Goal: Task Accomplishment & Management: Use online tool/utility

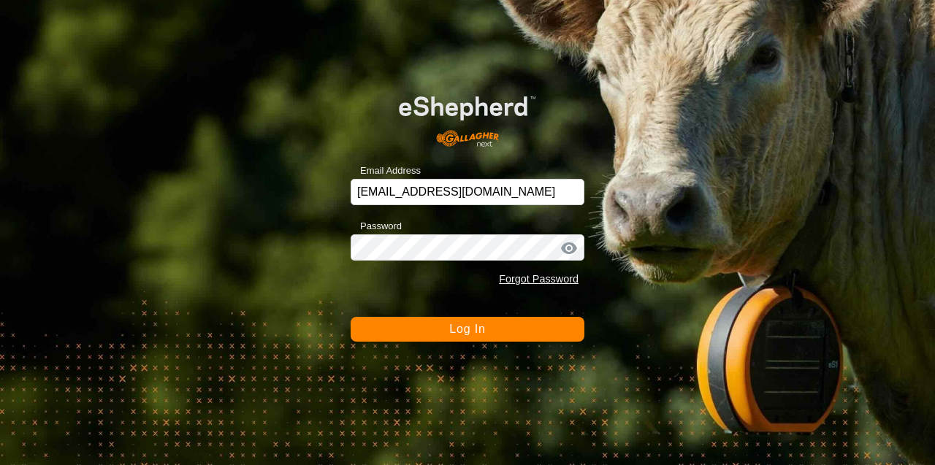
click at [451, 330] on span "Log In" at bounding box center [467, 329] width 36 height 12
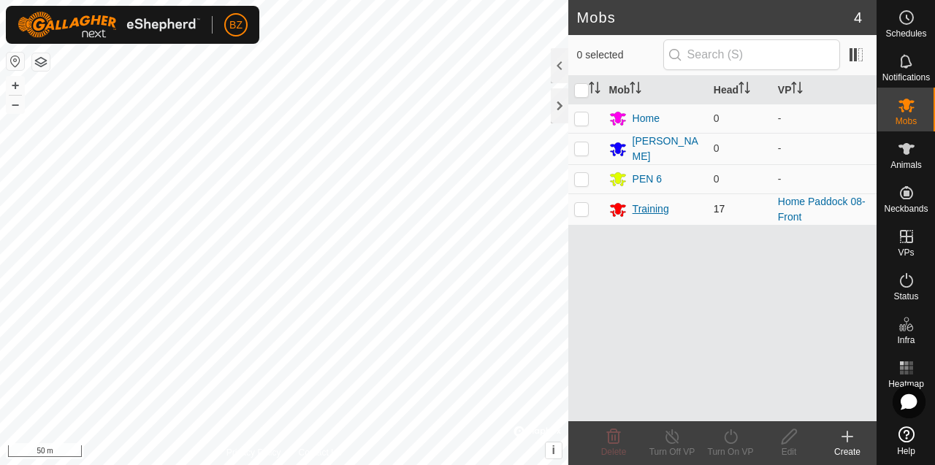
click at [651, 206] on div "Training" at bounding box center [651, 209] width 37 height 15
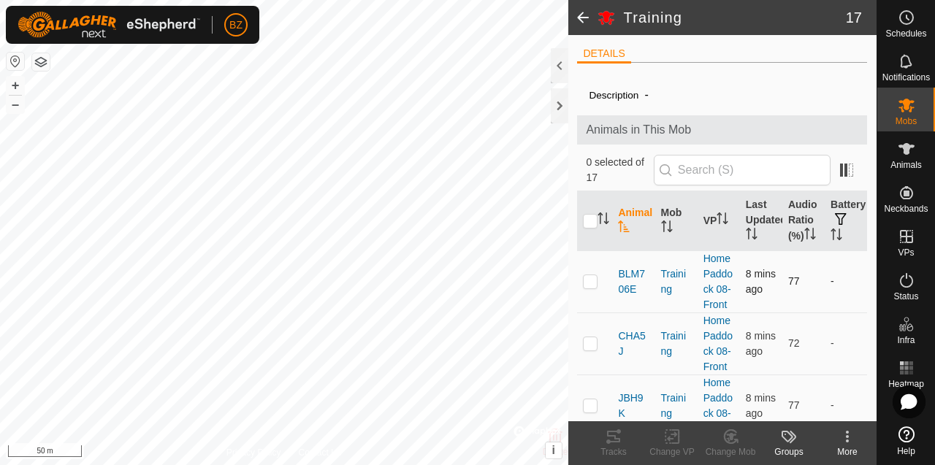
click at [596, 287] on p-checkbox at bounding box center [590, 281] width 15 height 12
click at [616, 443] on icon at bounding box center [614, 437] width 18 height 18
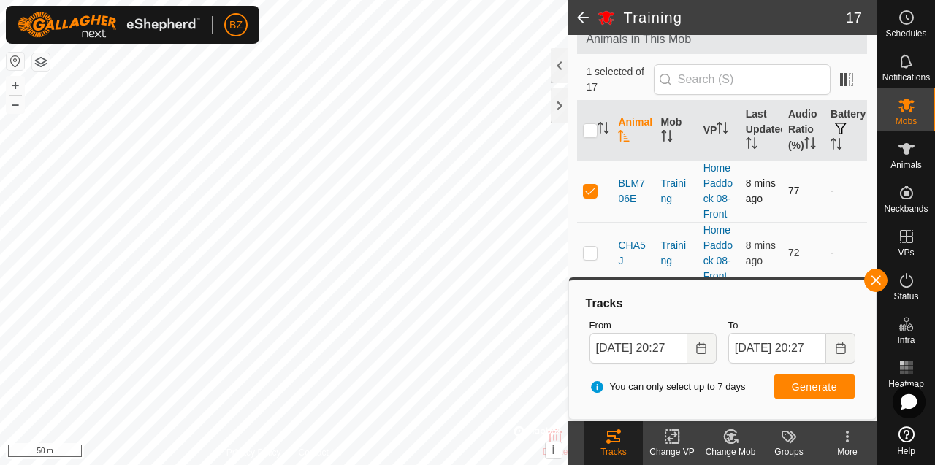
scroll to position [209, 0]
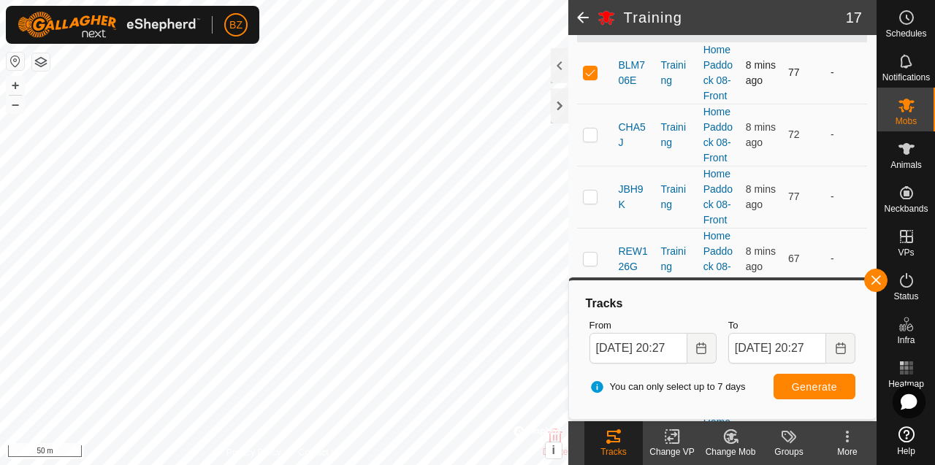
click at [590, 78] on p-checkbox at bounding box center [590, 72] width 15 height 12
checkbox input "false"
click at [589, 166] on td at bounding box center [594, 135] width 35 height 62
click at [616, 432] on icon at bounding box center [613, 437] width 13 height 12
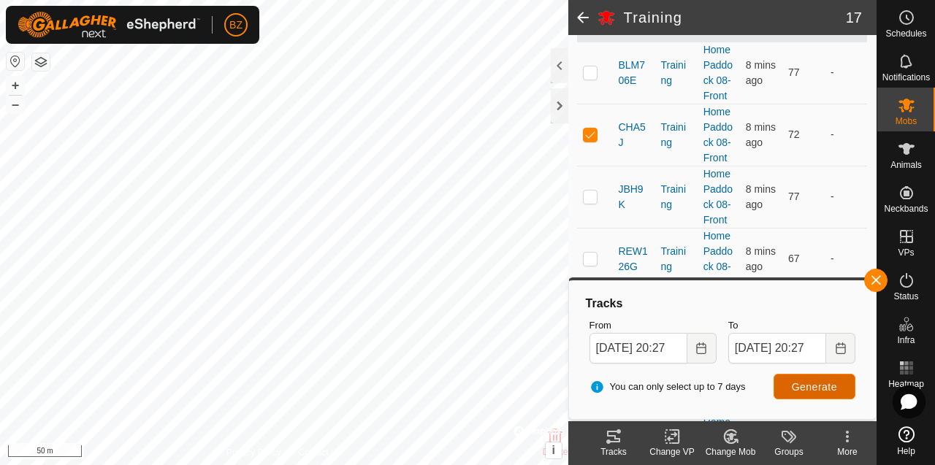
click at [797, 391] on span "Generate" at bounding box center [814, 387] width 45 height 12
click at [595, 140] on p-checkbox at bounding box center [590, 135] width 15 height 12
checkbox input "false"
click at [588, 202] on p-checkbox at bounding box center [590, 197] width 15 height 12
click at [809, 384] on span "Generate" at bounding box center [814, 387] width 45 height 12
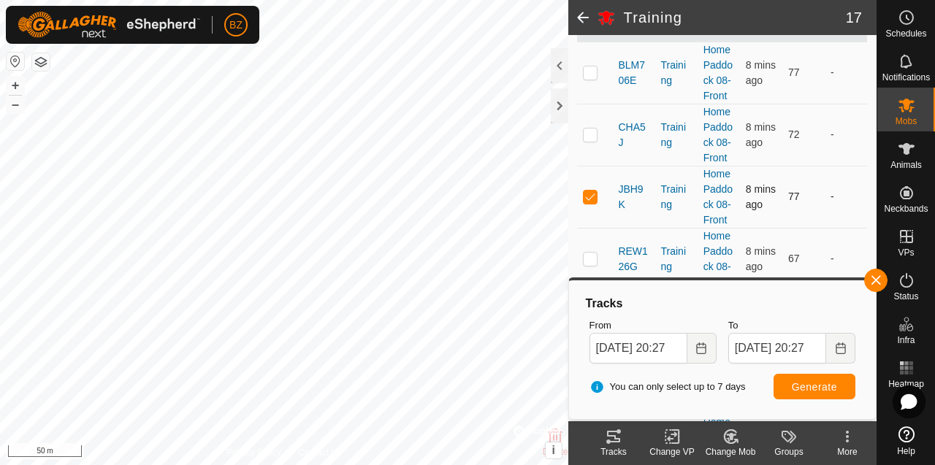
click at [593, 202] on p-checkbox at bounding box center [590, 197] width 15 height 12
checkbox input "false"
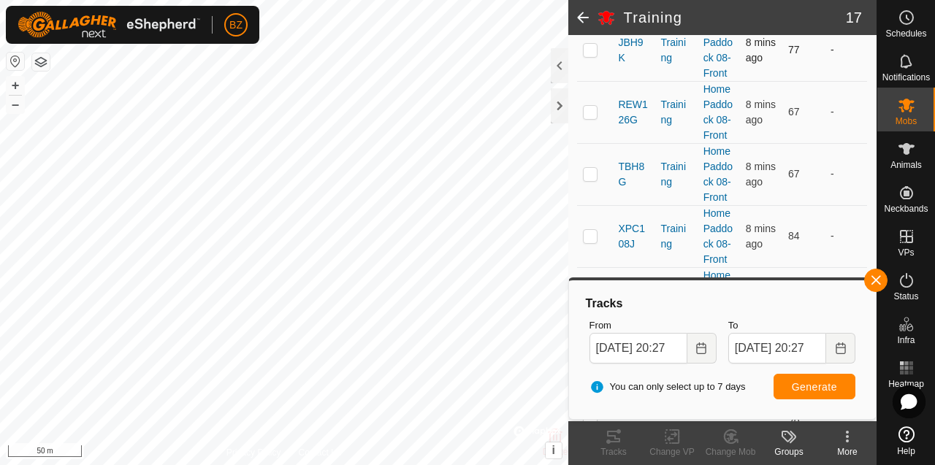
scroll to position [376, 0]
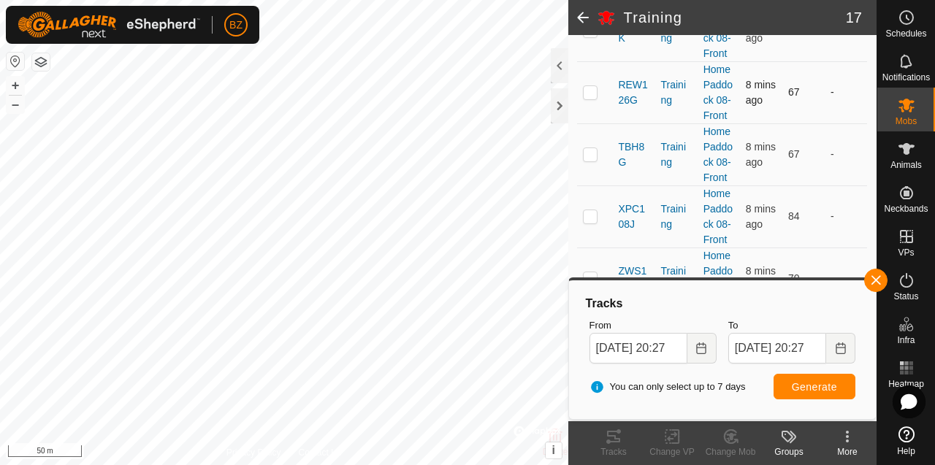
click at [589, 98] on p-checkbox at bounding box center [590, 92] width 15 height 12
click at [802, 388] on span "Generate" at bounding box center [814, 387] width 45 height 12
click at [587, 98] on p-checkbox at bounding box center [590, 92] width 15 height 12
checkbox input "false"
click at [594, 160] on p-checkbox at bounding box center [590, 154] width 15 height 12
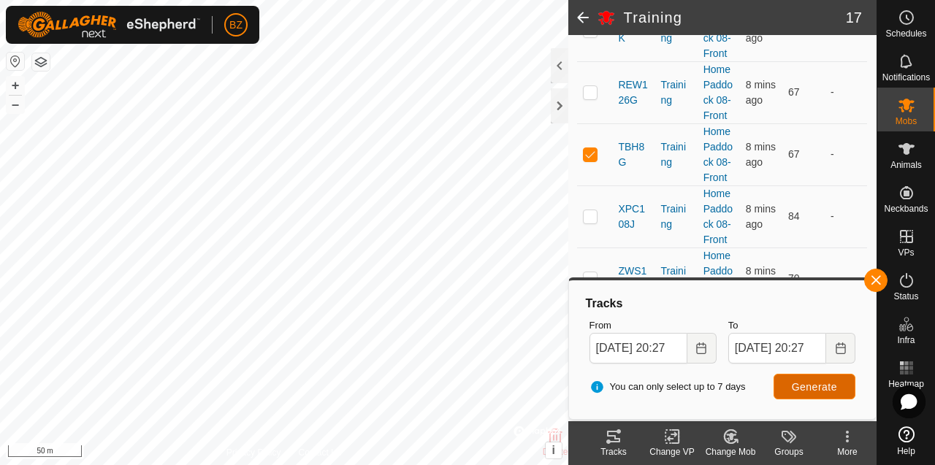
click at [810, 390] on span "Generate" at bounding box center [814, 387] width 45 height 12
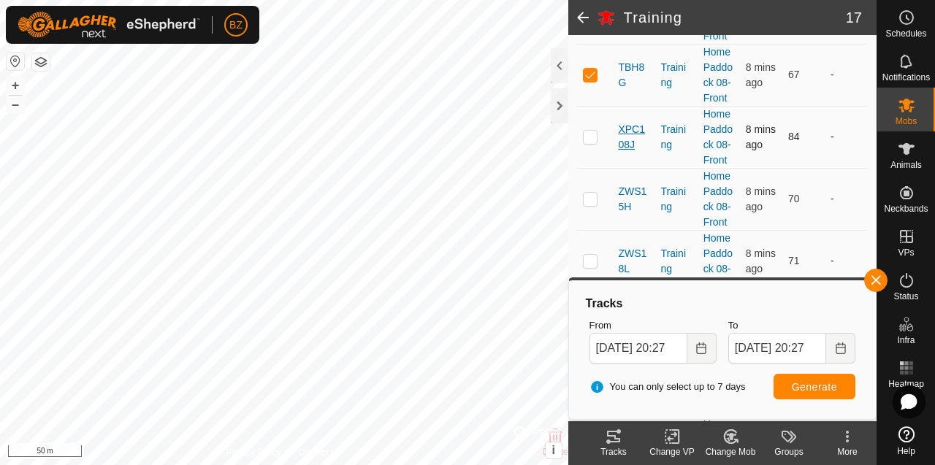
scroll to position [457, 0]
click at [591, 79] on p-checkbox at bounding box center [590, 73] width 15 height 12
checkbox input "false"
click at [590, 141] on p-checkbox at bounding box center [590, 135] width 15 height 12
click at [793, 385] on span "Generate" at bounding box center [814, 387] width 45 height 12
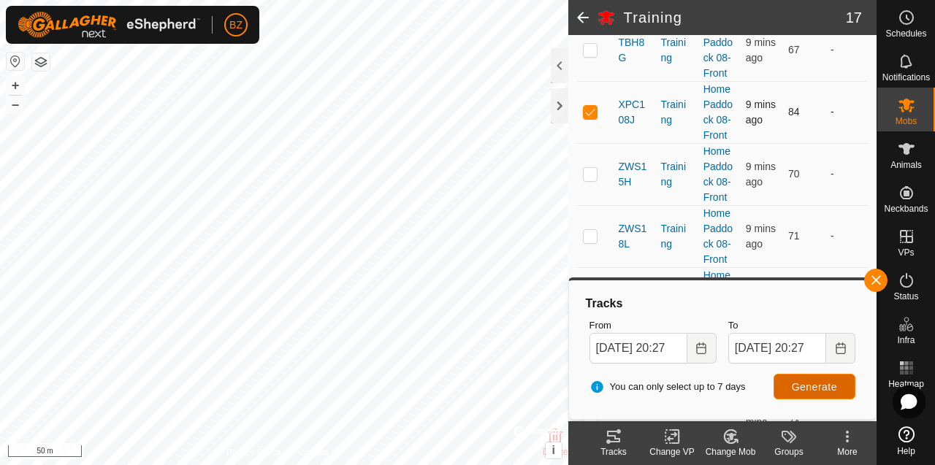
scroll to position [521, 0]
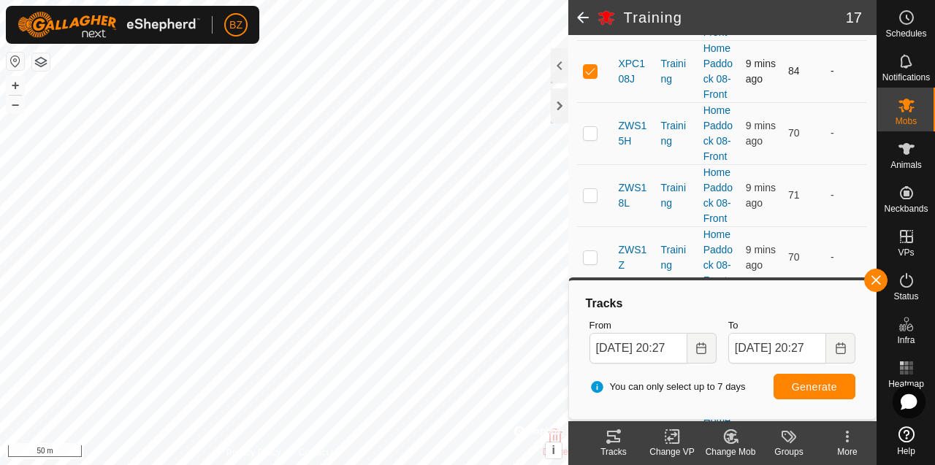
click at [593, 77] on p-checkbox at bounding box center [590, 71] width 15 height 12
checkbox input "false"
click at [591, 139] on p-checkbox at bounding box center [590, 133] width 15 height 12
click at [802, 387] on span "Generate" at bounding box center [814, 387] width 45 height 12
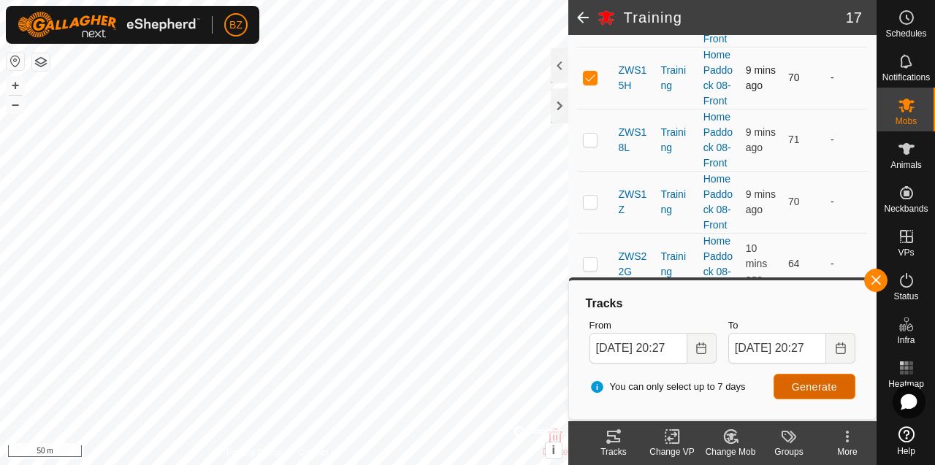
scroll to position [604, 0]
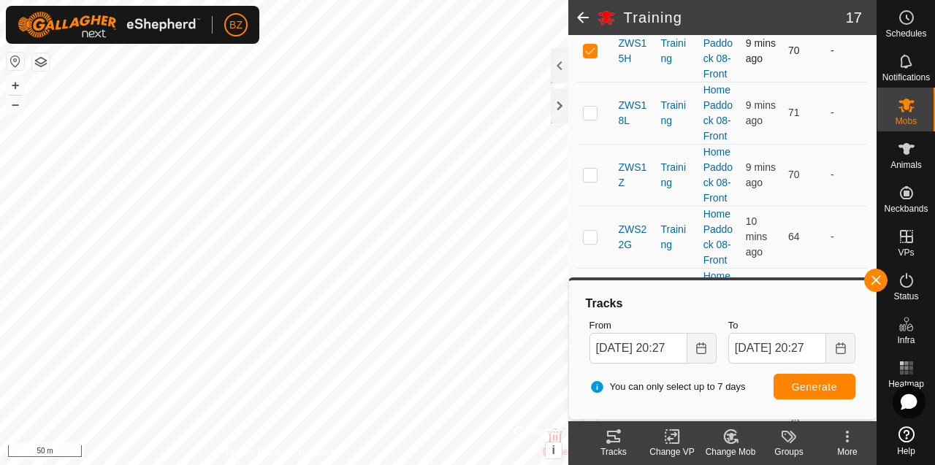
click at [590, 56] on p-checkbox at bounding box center [590, 51] width 15 height 12
checkbox input "false"
click at [588, 118] on p-checkbox at bounding box center [590, 113] width 15 height 12
click at [808, 390] on span "Generate" at bounding box center [814, 387] width 45 height 12
click at [593, 118] on p-checkbox at bounding box center [590, 113] width 15 height 12
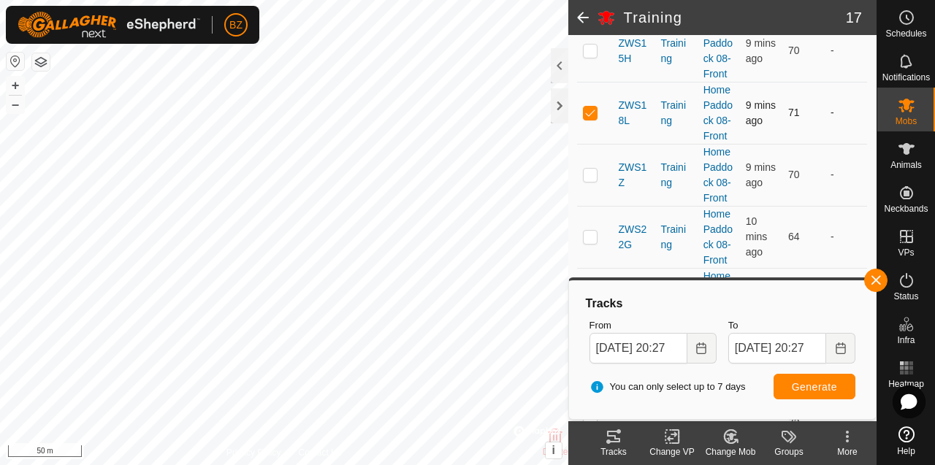
checkbox input "false"
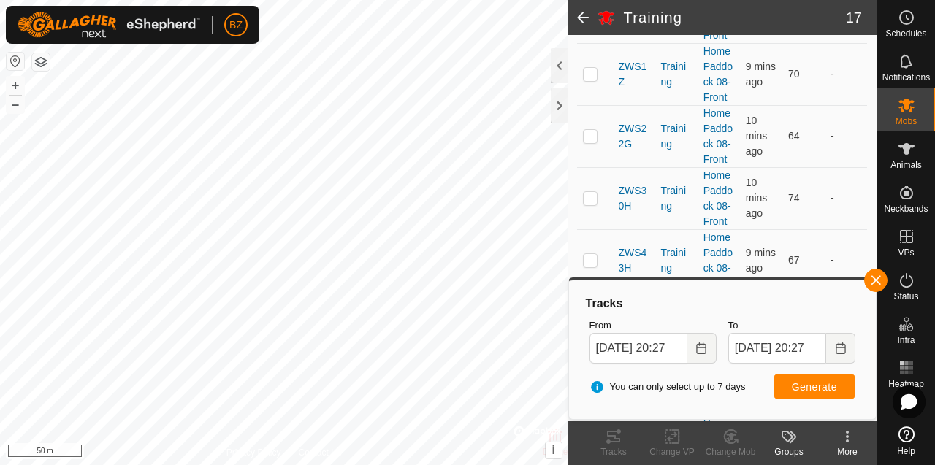
scroll to position [726, 0]
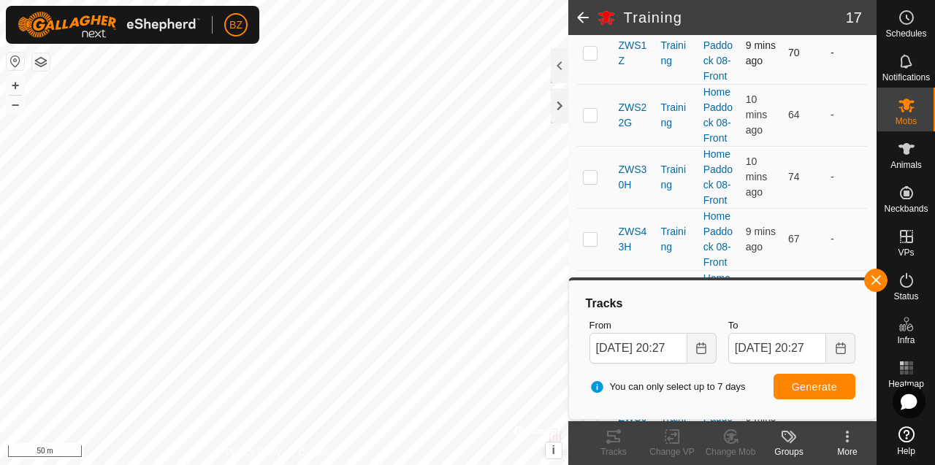
click at [593, 58] on p-checkbox at bounding box center [590, 53] width 15 height 12
click at [799, 390] on span "Generate" at bounding box center [814, 387] width 45 height 12
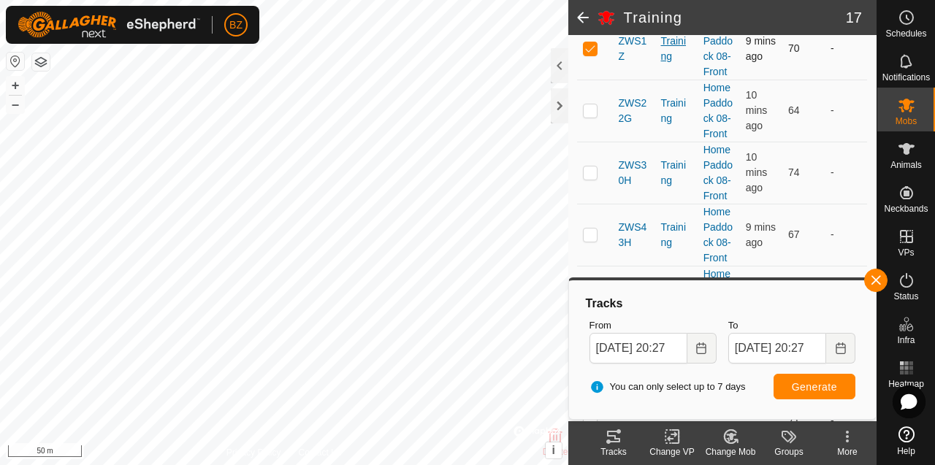
scroll to position [735, 0]
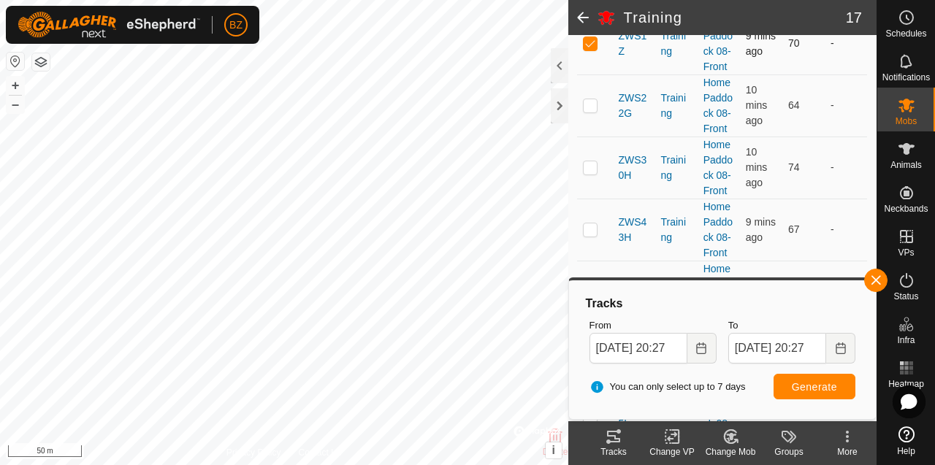
click at [593, 49] on p-checkbox at bounding box center [590, 43] width 15 height 12
checkbox input "false"
click at [591, 111] on p-checkbox at bounding box center [590, 105] width 15 height 12
click at [799, 390] on span "Generate" at bounding box center [814, 387] width 45 height 12
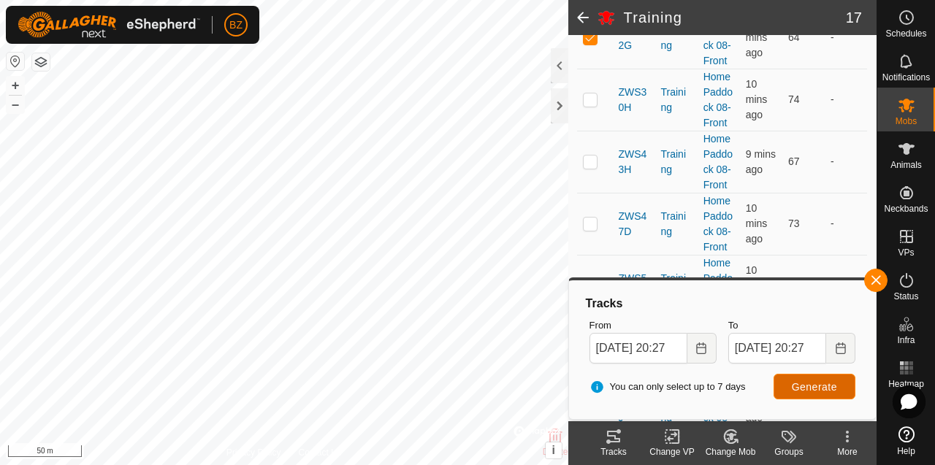
scroll to position [804, 0]
click at [592, 42] on p-checkbox at bounding box center [590, 37] width 15 height 12
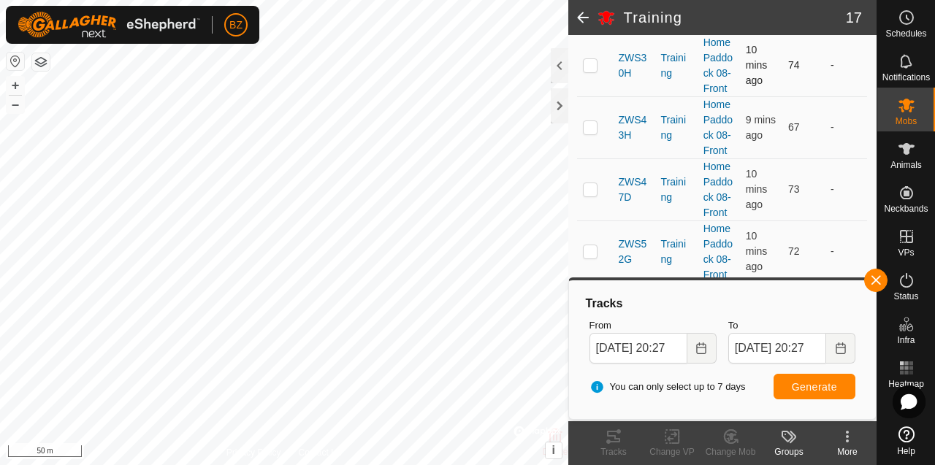
scroll to position [839, 0]
click at [590, 7] on p-checkbox at bounding box center [590, 2] width 15 height 12
click at [585, 7] on p-checkbox at bounding box center [590, 2] width 15 height 12
checkbox input "false"
click at [598, 95] on td at bounding box center [594, 64] width 35 height 62
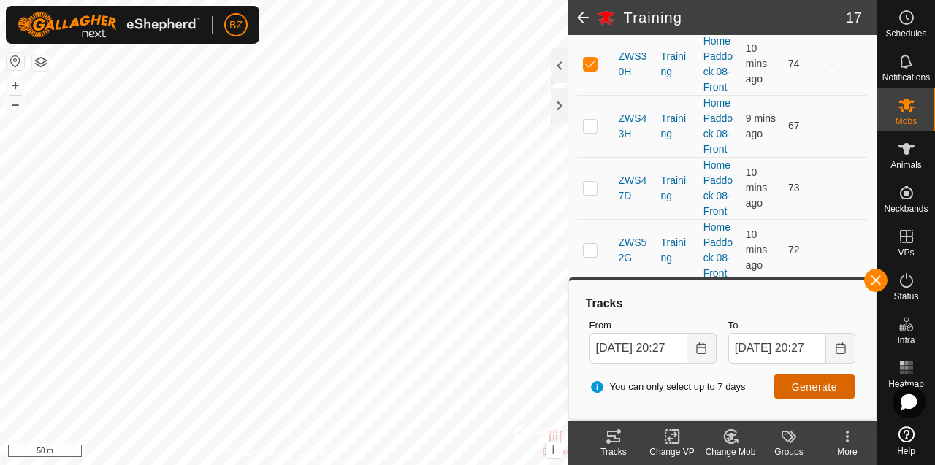
click at [816, 398] on button "Generate" at bounding box center [815, 387] width 82 height 26
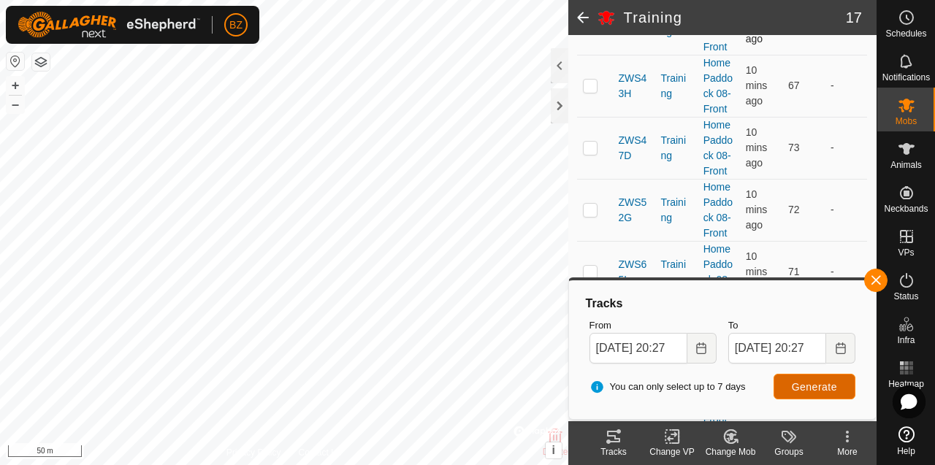
scroll to position [899, 0]
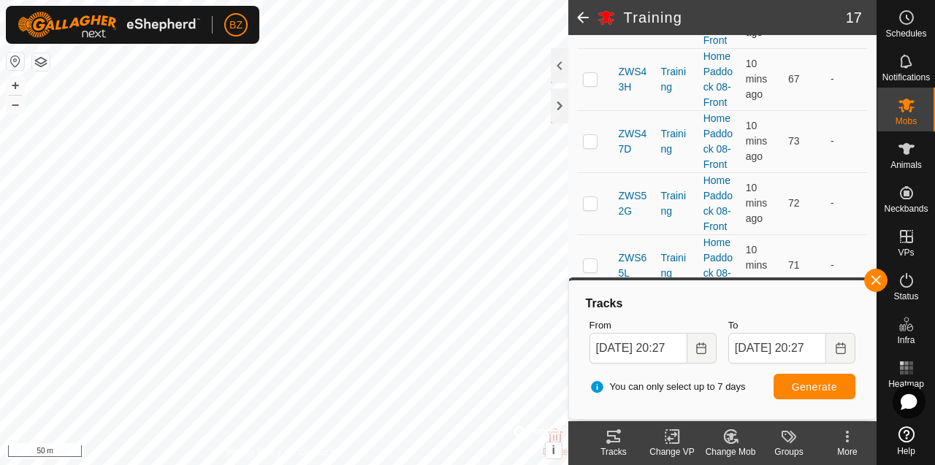
click at [594, 23] on p-checkbox at bounding box center [590, 17] width 15 height 12
checkbox input "false"
click at [593, 85] on p-checkbox at bounding box center [590, 79] width 15 height 12
click at [815, 392] on button "Generate" at bounding box center [815, 387] width 82 height 26
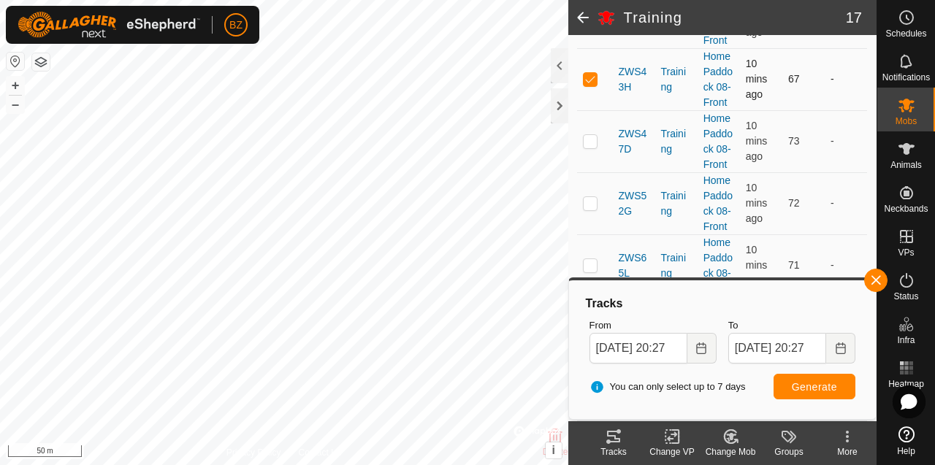
click at [594, 85] on p-checkbox at bounding box center [590, 79] width 15 height 12
checkbox input "false"
click at [593, 147] on p-checkbox at bounding box center [590, 141] width 15 height 12
click at [810, 387] on span "Generate" at bounding box center [814, 387] width 45 height 12
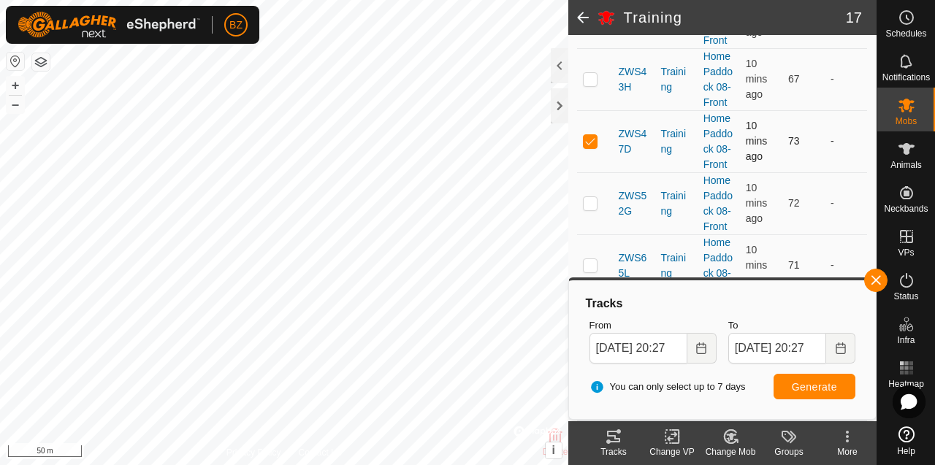
click at [592, 135] on p-checkbox at bounding box center [590, 141] width 15 height 12
checkbox input "false"
click at [587, 197] on p-checkbox at bounding box center [590, 203] width 15 height 12
click at [802, 389] on span "Generate" at bounding box center [814, 387] width 45 height 12
click at [586, 197] on p-checkbox at bounding box center [590, 203] width 15 height 12
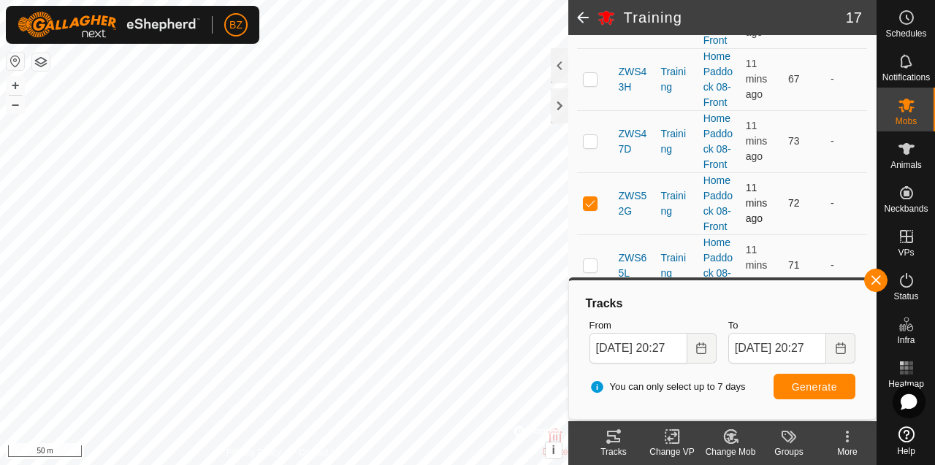
checkbox input "false"
click at [593, 259] on p-checkbox at bounding box center [590, 265] width 15 height 12
click at [811, 389] on span "Generate" at bounding box center [814, 387] width 45 height 12
click at [587, 259] on p-checkbox at bounding box center [590, 265] width 15 height 12
checkbox input "false"
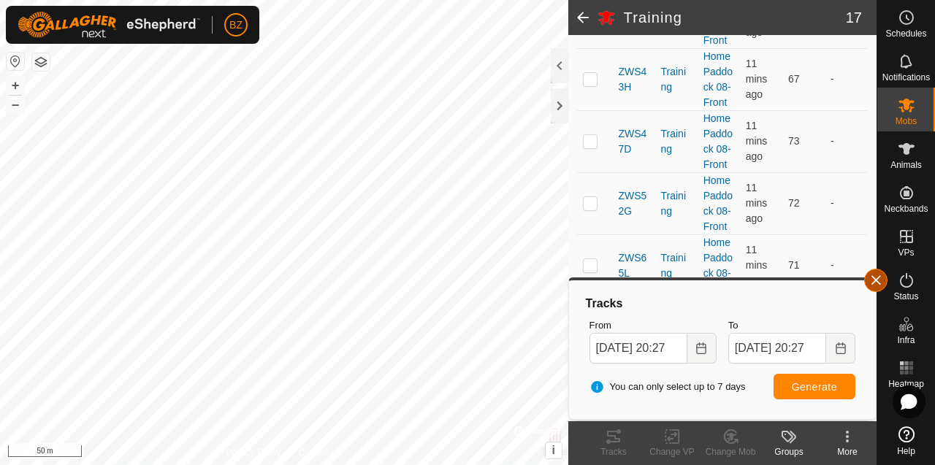
click at [881, 283] on button "button" at bounding box center [875, 280] width 23 height 23
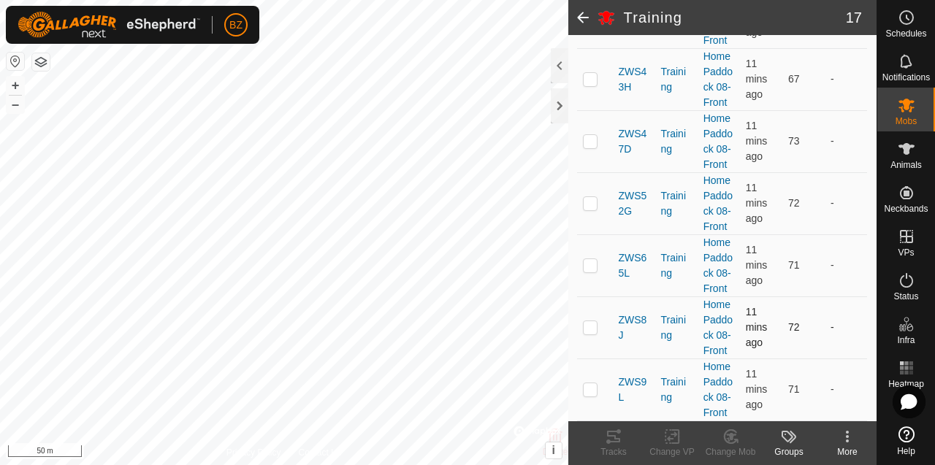
click at [590, 322] on p-checkbox at bounding box center [590, 328] width 15 height 12
checkbox input "true"
click at [591, 384] on p-checkbox at bounding box center [590, 390] width 15 height 12
checkbox input "true"
click at [612, 437] on icon at bounding box center [614, 437] width 18 height 18
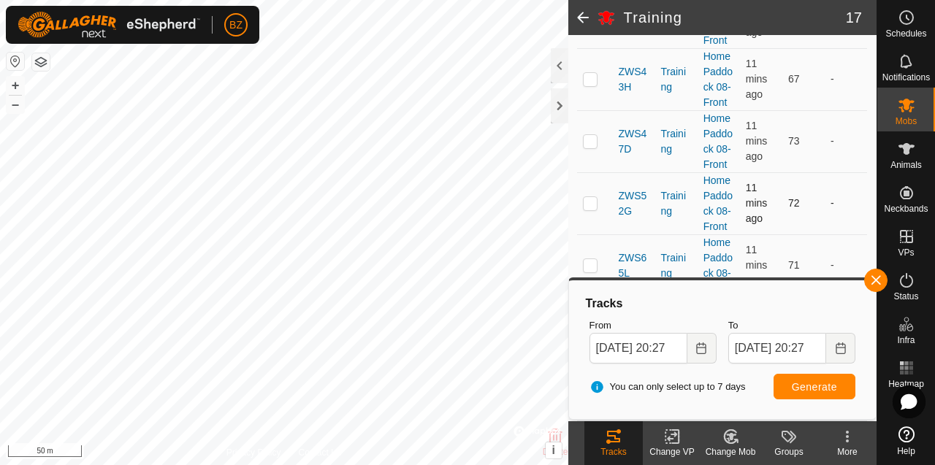
click at [590, 172] on div "Training 17 DETAILS Description - Animals in This Mob 2 selected of 17 Animal M…" at bounding box center [438, 232] width 877 height 465
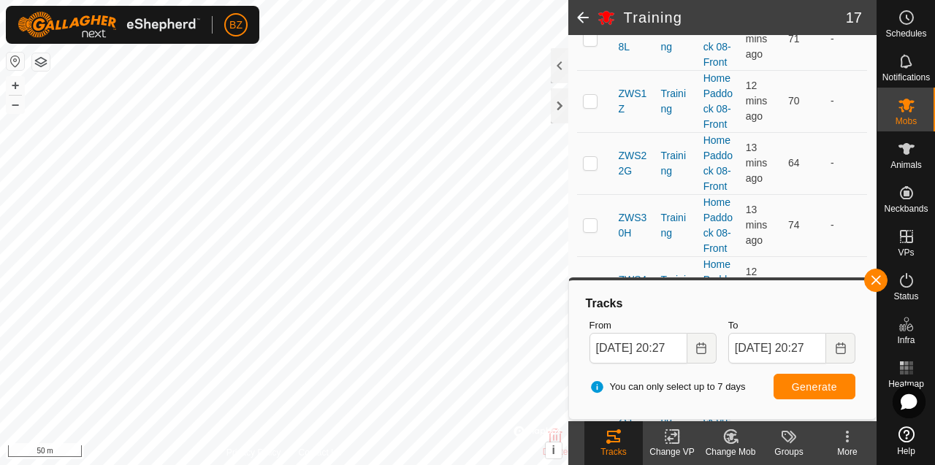
scroll to position [148, 0]
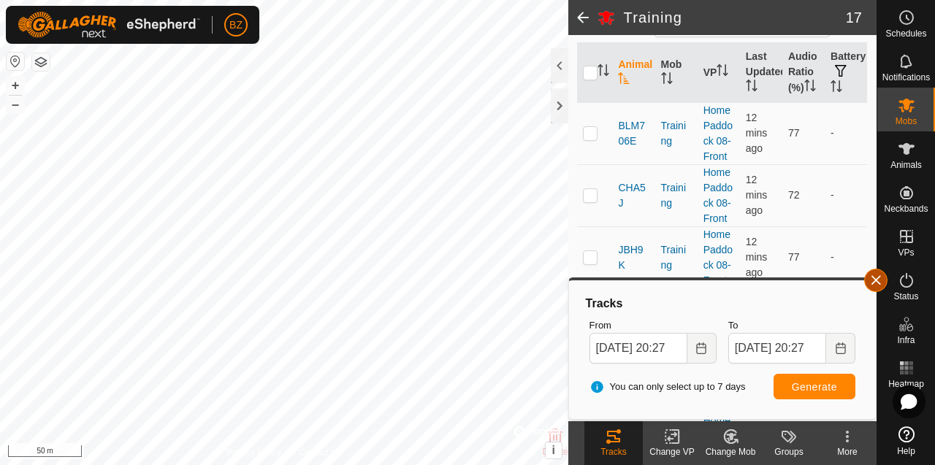
click at [881, 281] on button "button" at bounding box center [875, 280] width 23 height 23
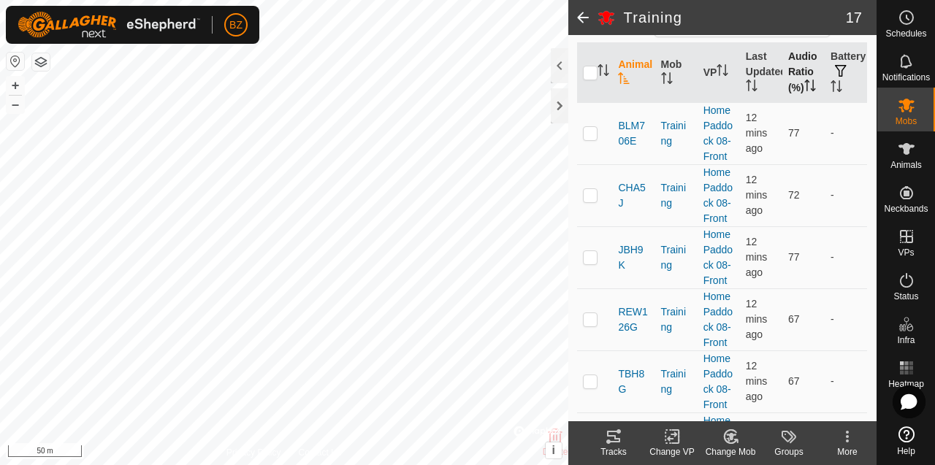
click at [795, 64] on th "Audio Ratio (%)" at bounding box center [804, 73] width 42 height 60
click at [795, 65] on th "Audio Ratio (%)" at bounding box center [804, 73] width 42 height 60
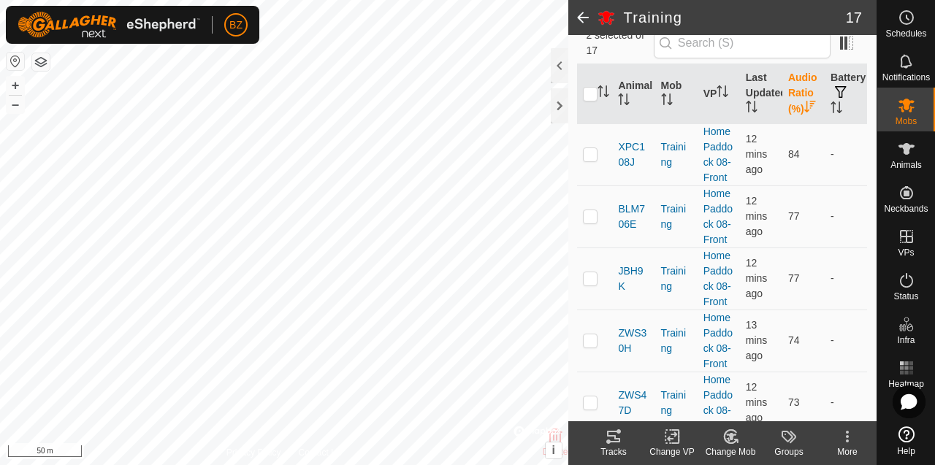
scroll to position [0, 0]
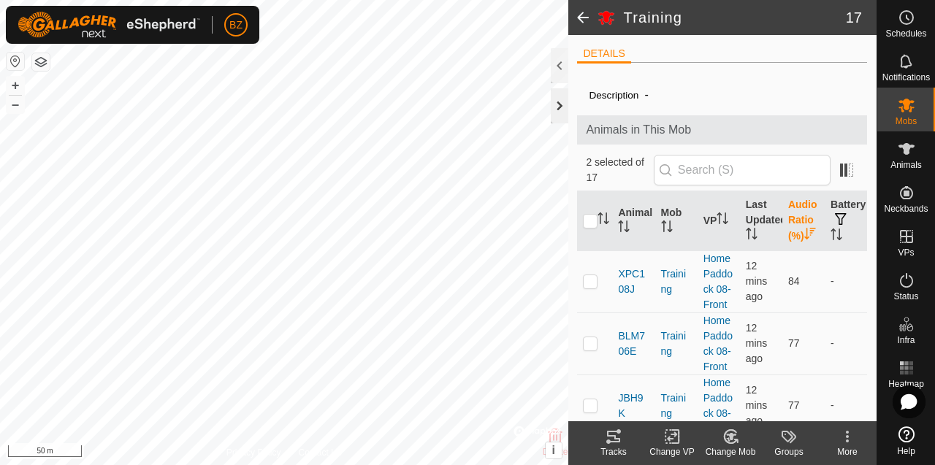
click at [562, 104] on div at bounding box center [560, 105] width 18 height 35
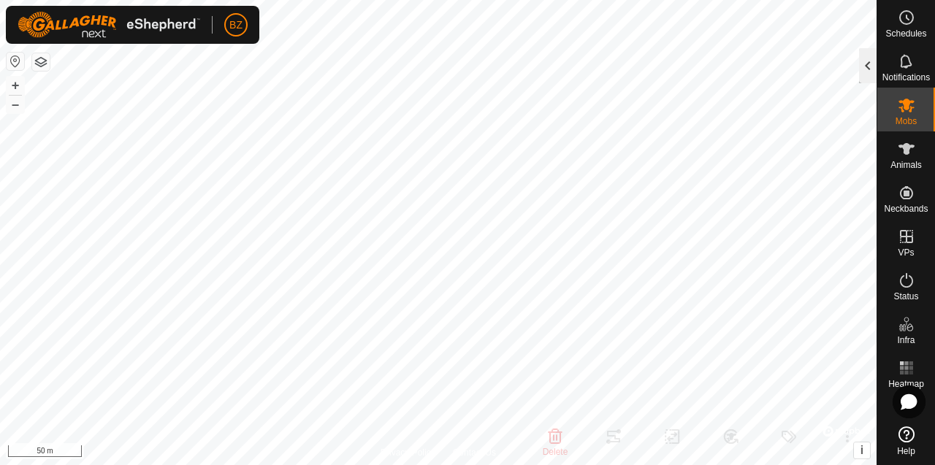
click at [867, 60] on div at bounding box center [868, 65] width 18 height 35
